Goal: Use online tool/utility: Utilize a website feature to perform a specific function

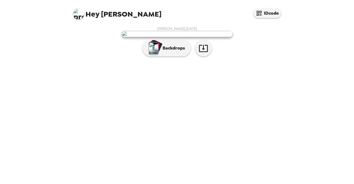
scroll to position [16, 0]
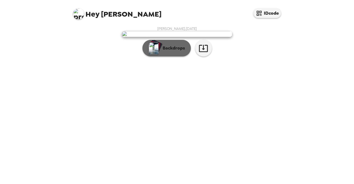
click at [173, 52] on p "Backdrops" at bounding box center [172, 48] width 25 height 7
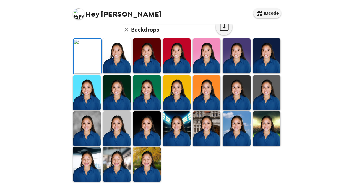
scroll to position [152, 0]
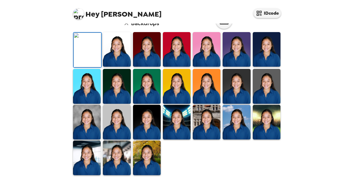
click at [122, 163] on img at bounding box center [117, 158] width 28 height 35
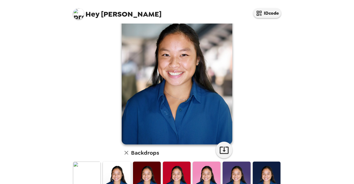
scroll to position [0, 0]
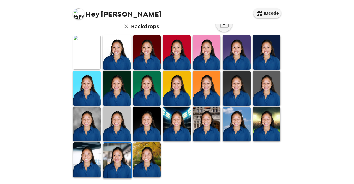
click at [87, 155] on img at bounding box center [87, 160] width 28 height 35
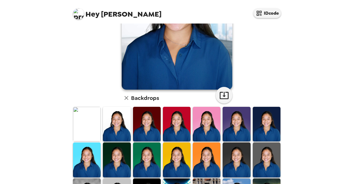
scroll to position [81, 0]
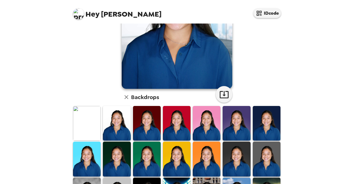
click at [92, 129] on img at bounding box center [87, 123] width 28 height 35
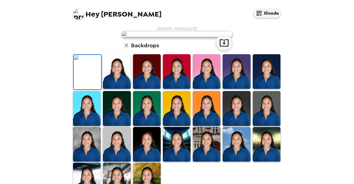
scroll to position [50, 0]
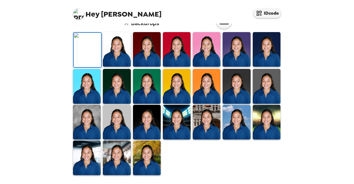
click at [116, 67] on img at bounding box center [117, 49] width 28 height 35
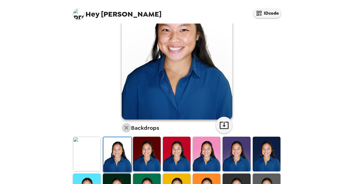
click at [127, 125] on icon "button" at bounding box center [126, 128] width 7 height 7
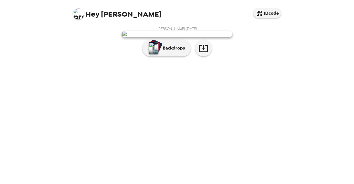
scroll to position [0, 0]
